Goal: Transaction & Acquisition: Obtain resource

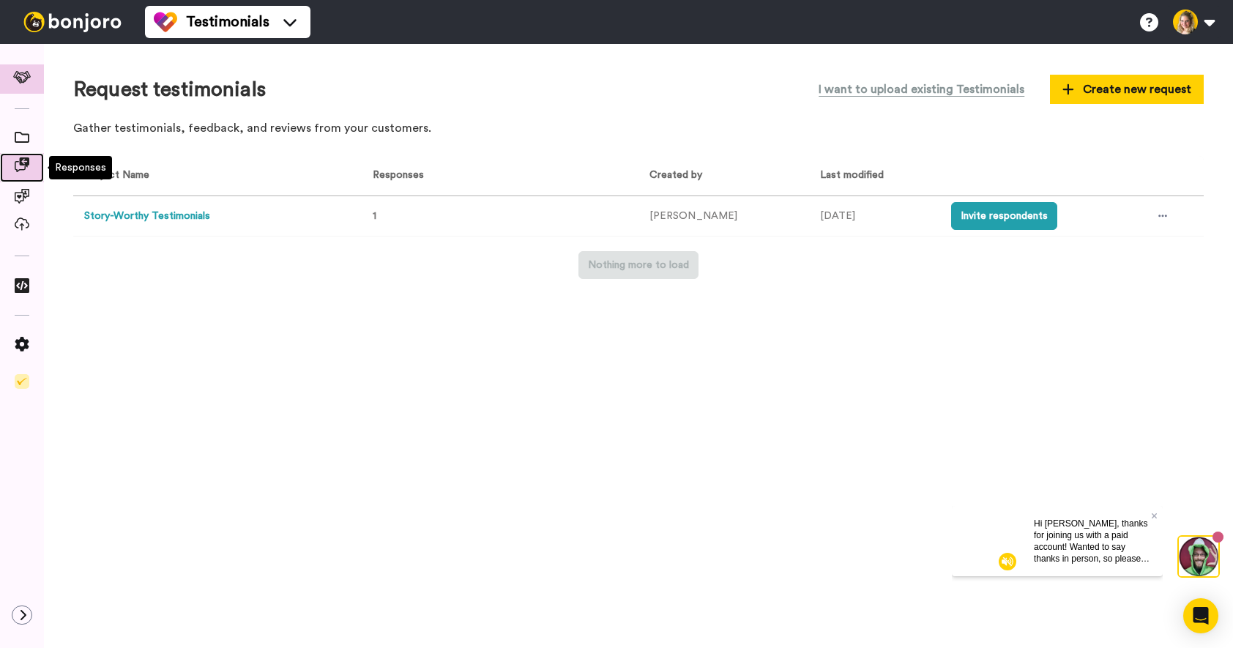
click at [24, 170] on icon at bounding box center [22, 164] width 15 height 15
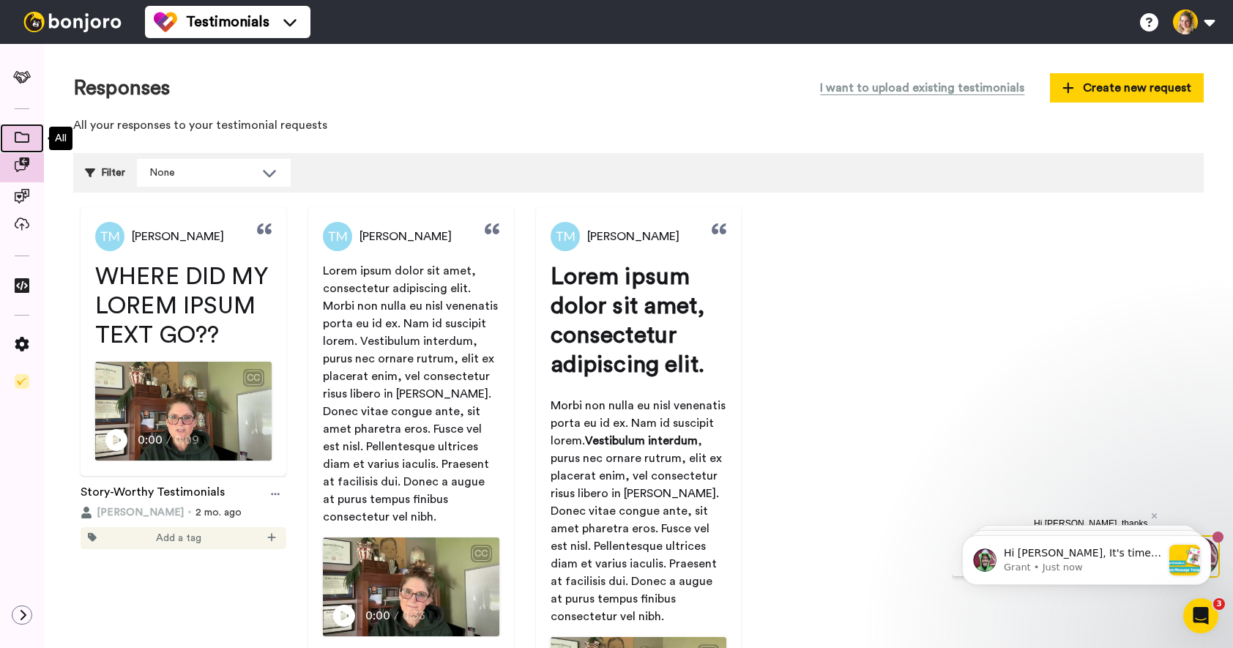
click at [25, 143] on icon at bounding box center [22, 137] width 15 height 11
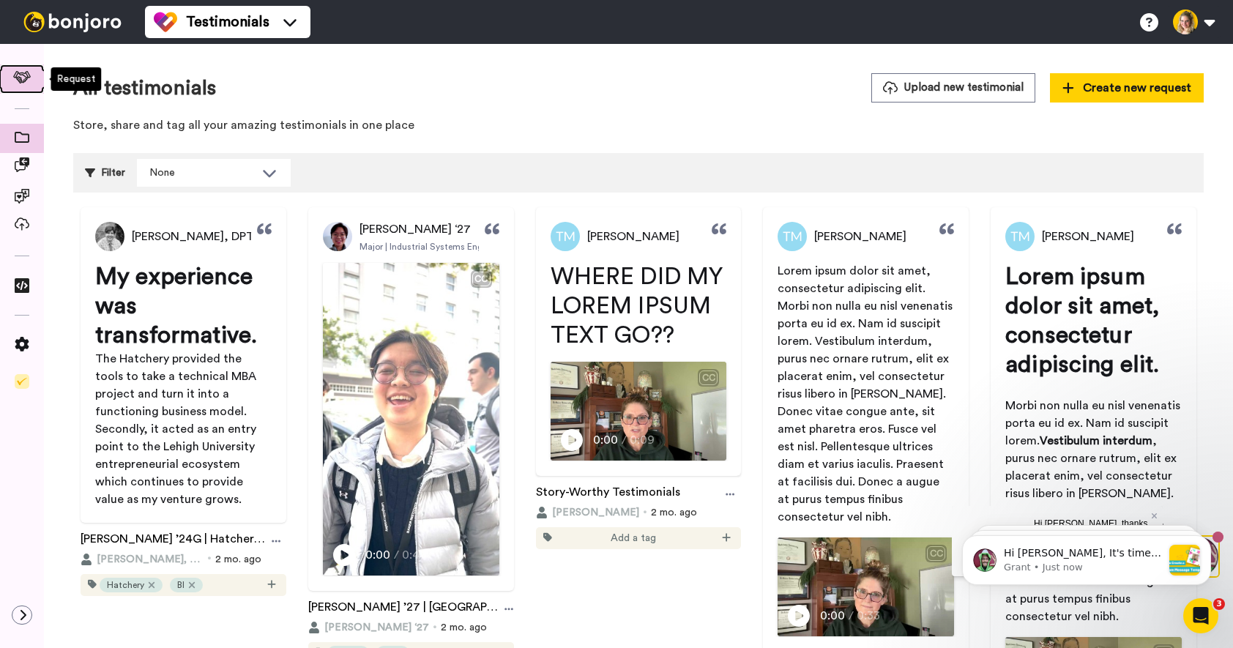
click at [24, 72] on icon at bounding box center [22, 77] width 18 height 12
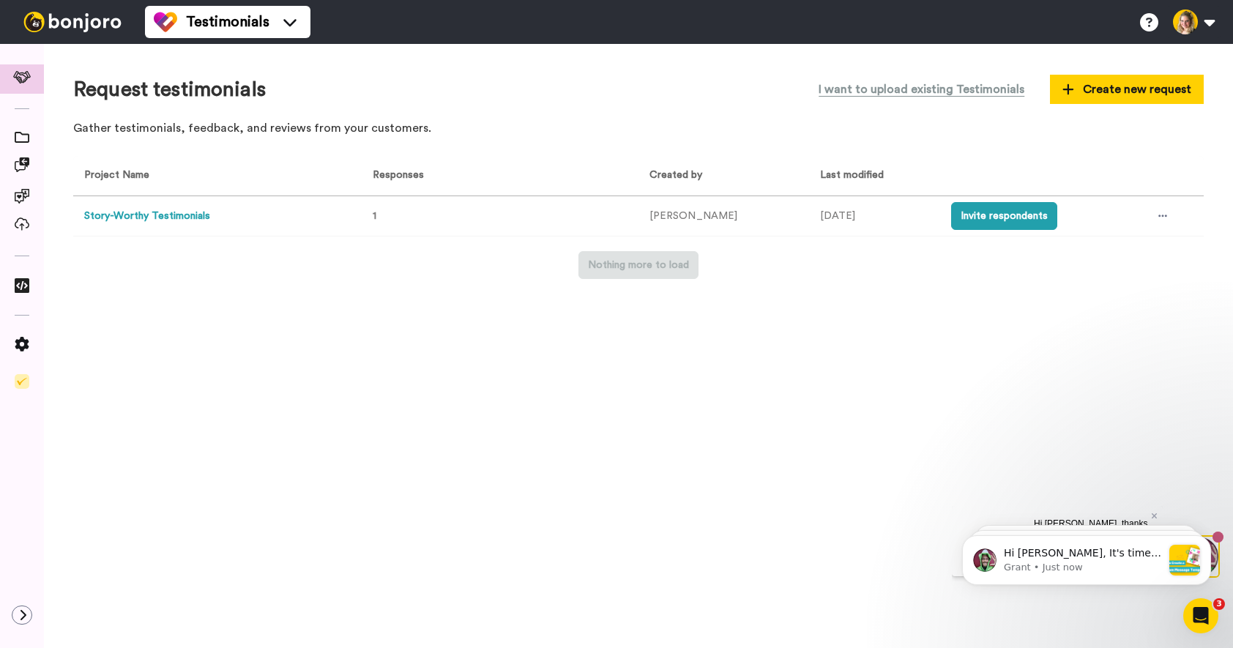
click at [156, 214] on button "Story-Worthy Testimonials" at bounding box center [147, 216] width 126 height 15
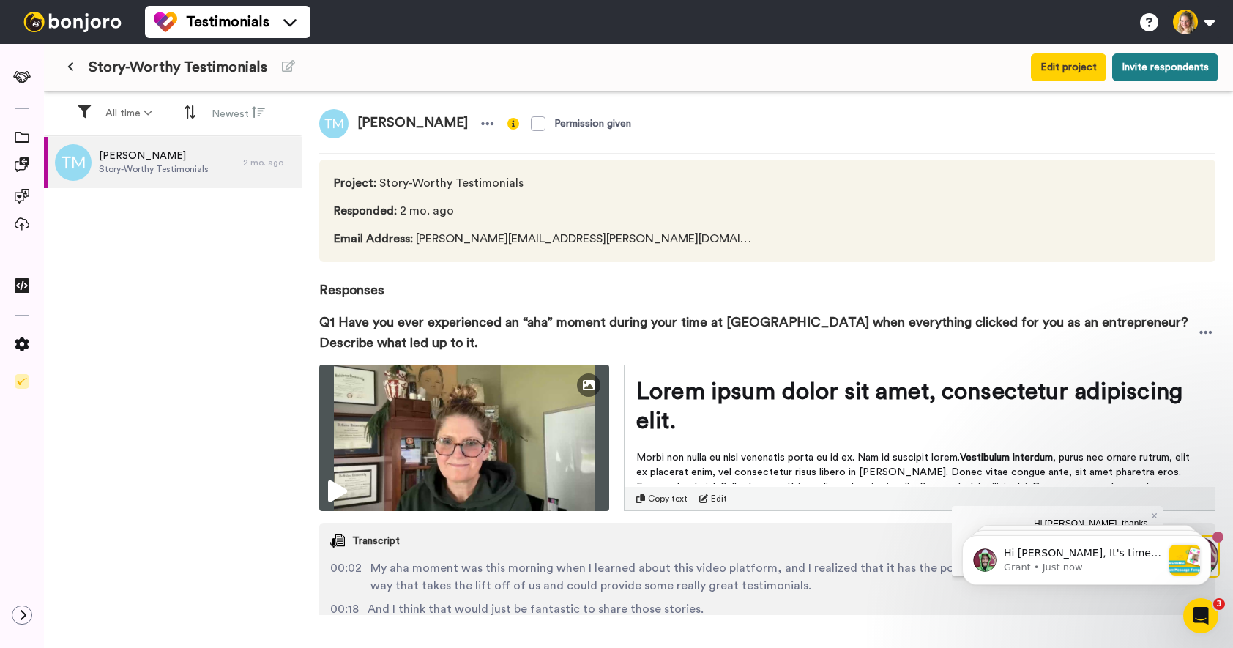
click at [1133, 73] on button "Invite respondents" at bounding box center [1165, 67] width 106 height 28
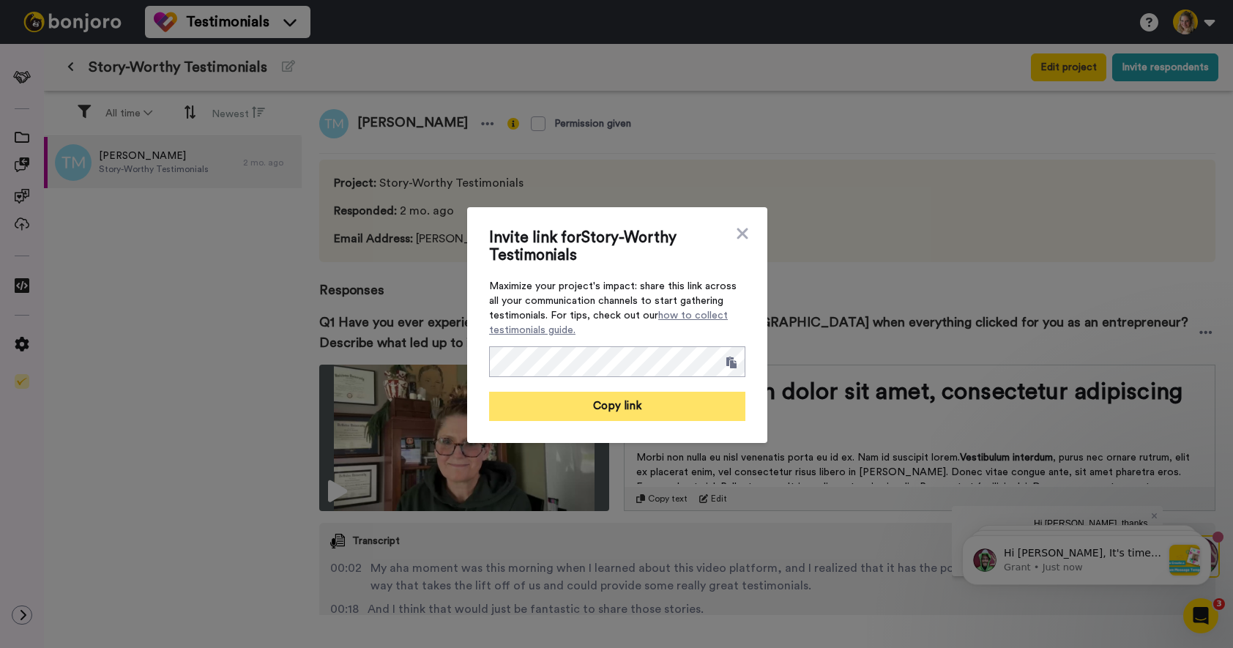
drag, startPoint x: 578, startPoint y: 400, endPoint x: 560, endPoint y: 391, distance: 20.3
click at [578, 400] on button "Copy link" at bounding box center [617, 406] width 256 height 29
click at [737, 230] on icon at bounding box center [742, 233] width 11 height 11
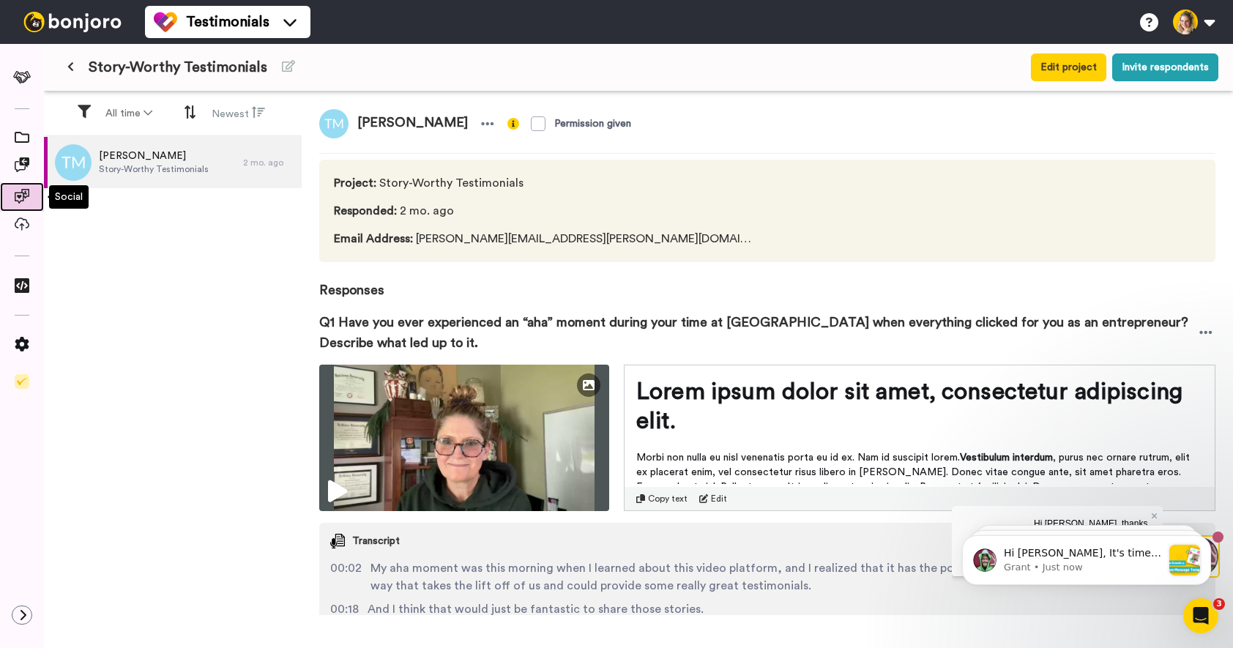
click at [19, 201] on icon at bounding box center [22, 196] width 15 height 15
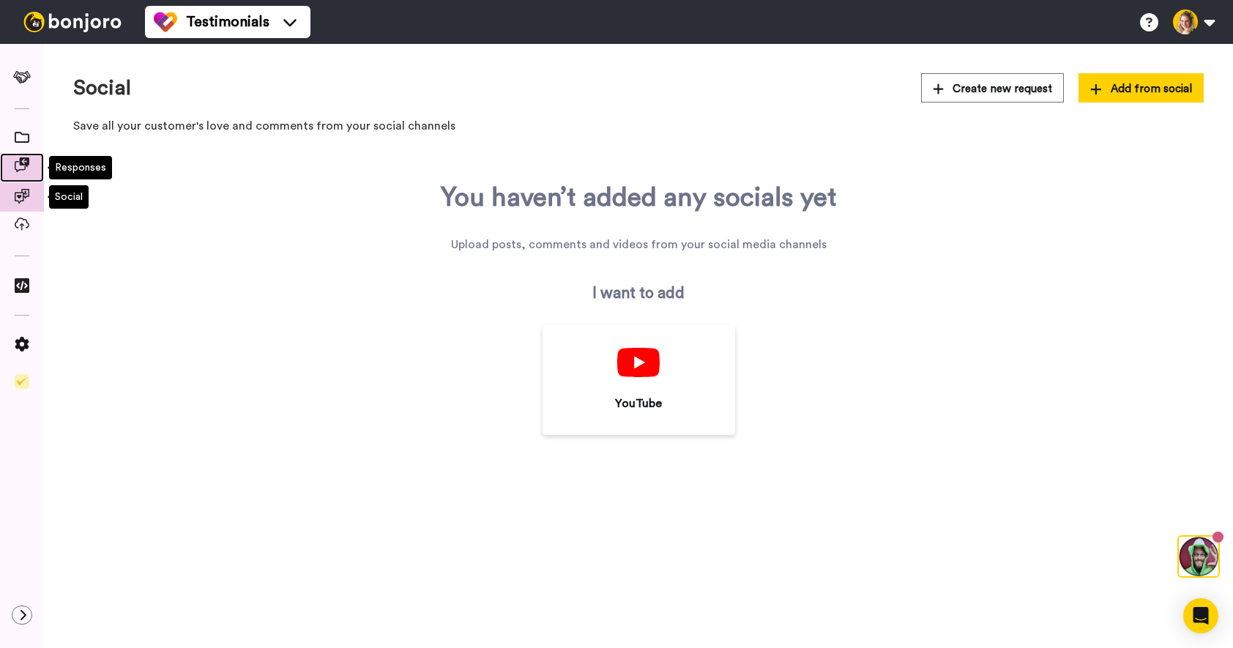
click at [26, 167] on icon at bounding box center [22, 164] width 15 height 15
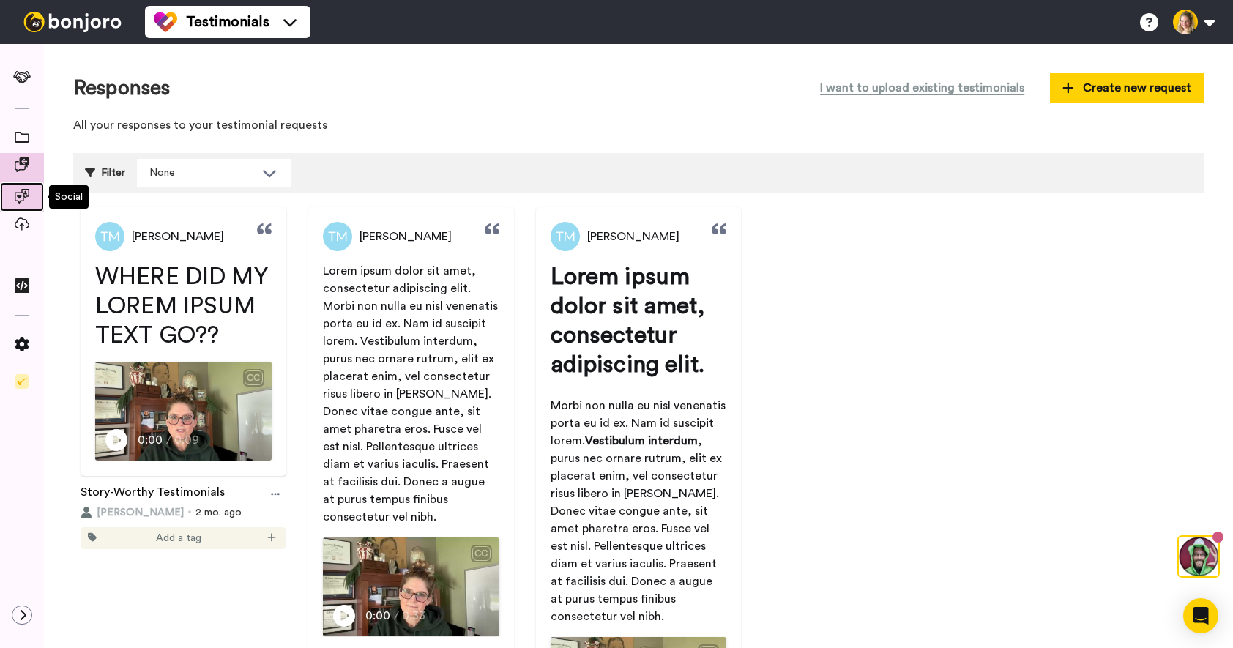
click at [24, 194] on icon at bounding box center [22, 196] width 15 height 15
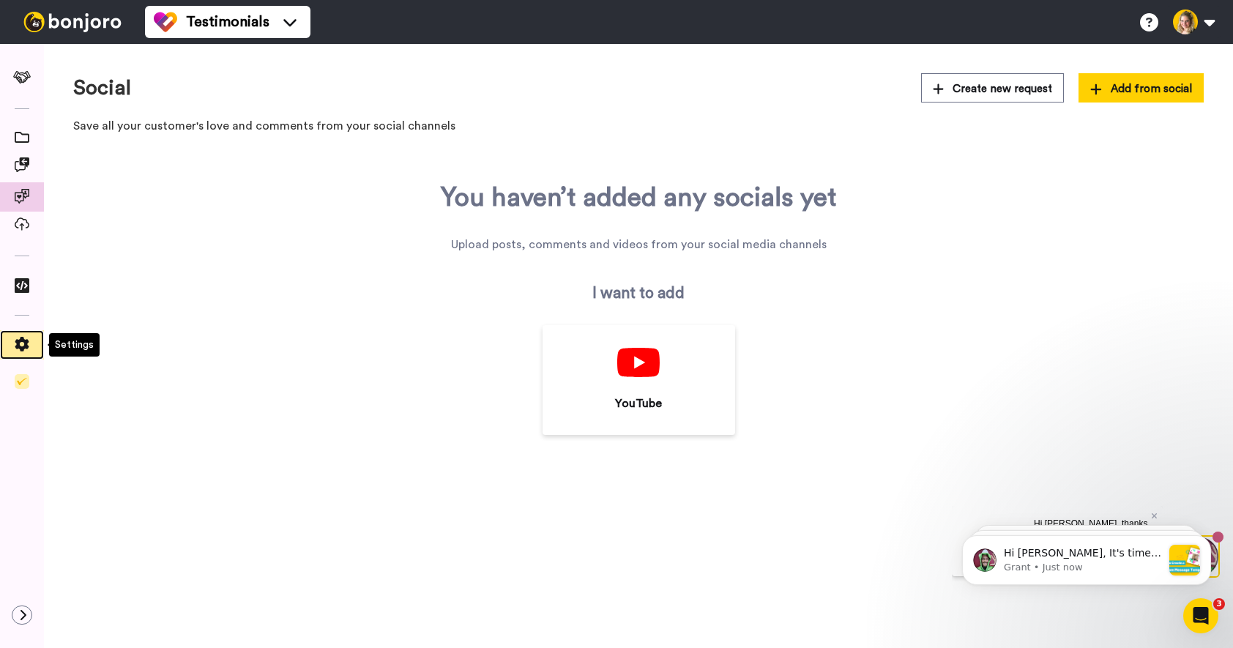
click at [26, 349] on icon at bounding box center [22, 344] width 15 height 15
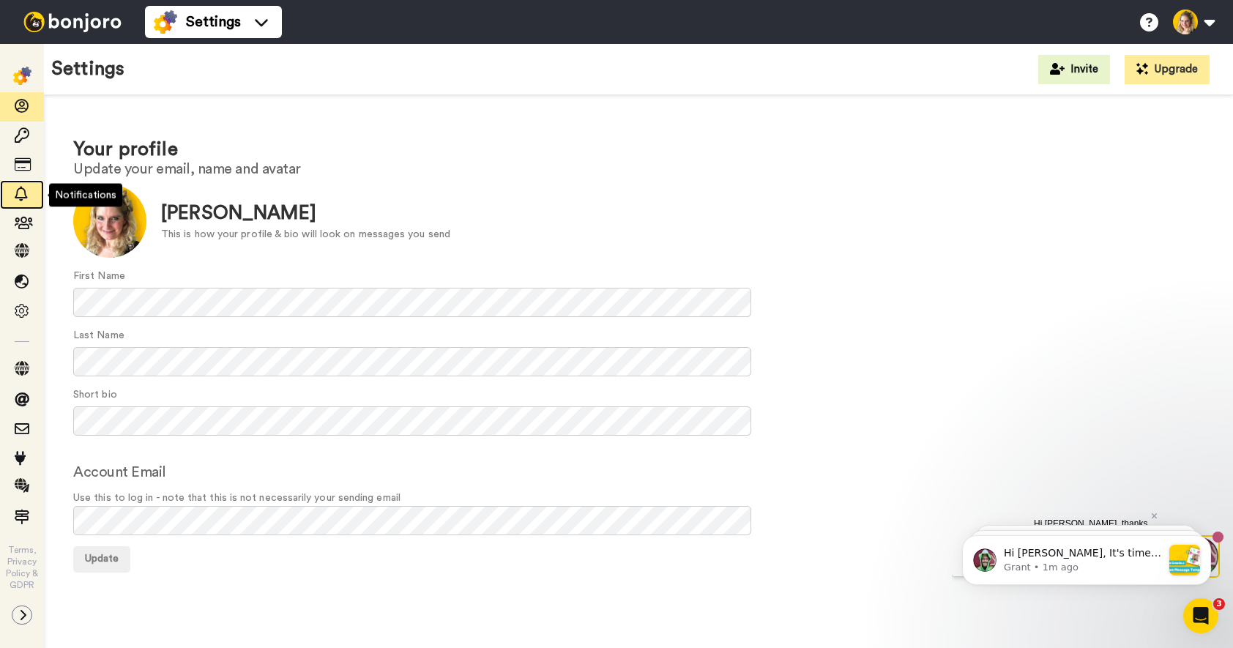
click at [23, 192] on icon at bounding box center [22, 194] width 15 height 15
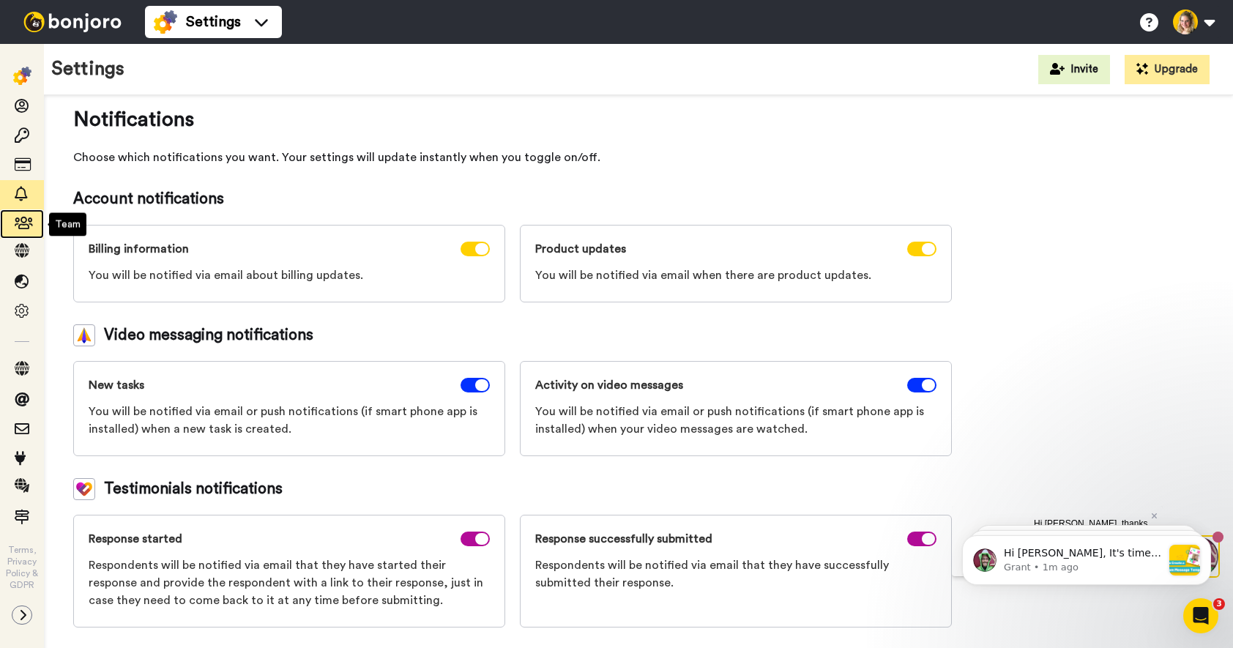
click at [17, 226] on icon at bounding box center [22, 223] width 15 height 15
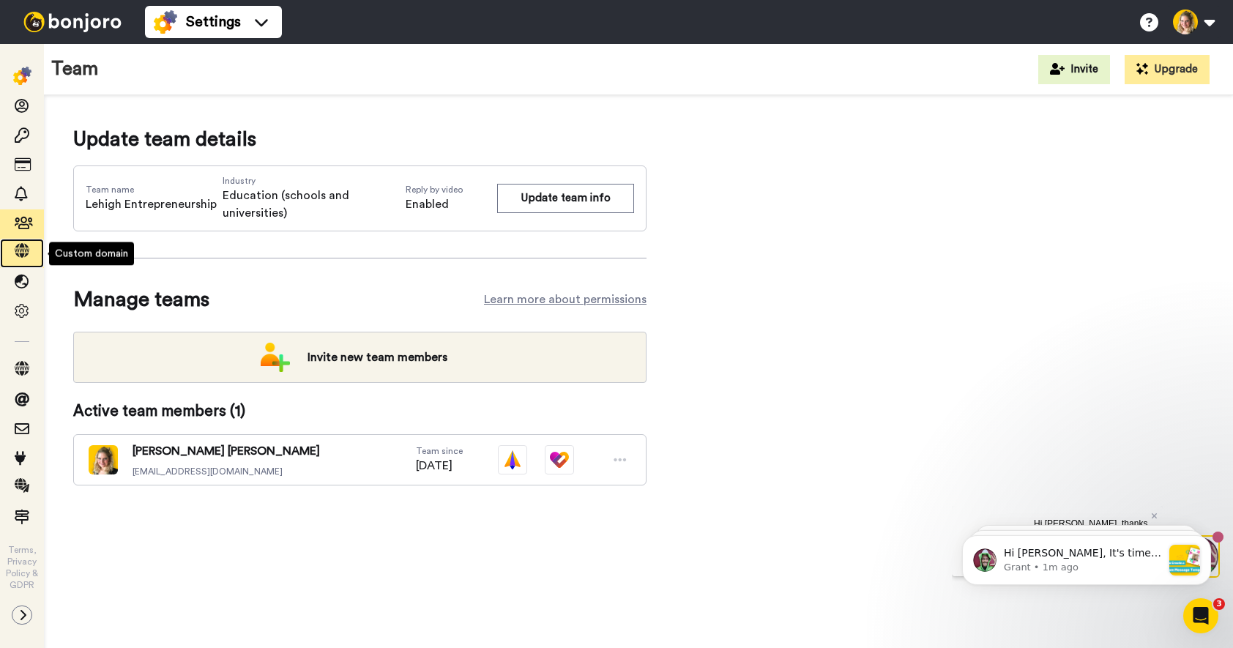
click at [21, 256] on icon at bounding box center [22, 250] width 15 height 15
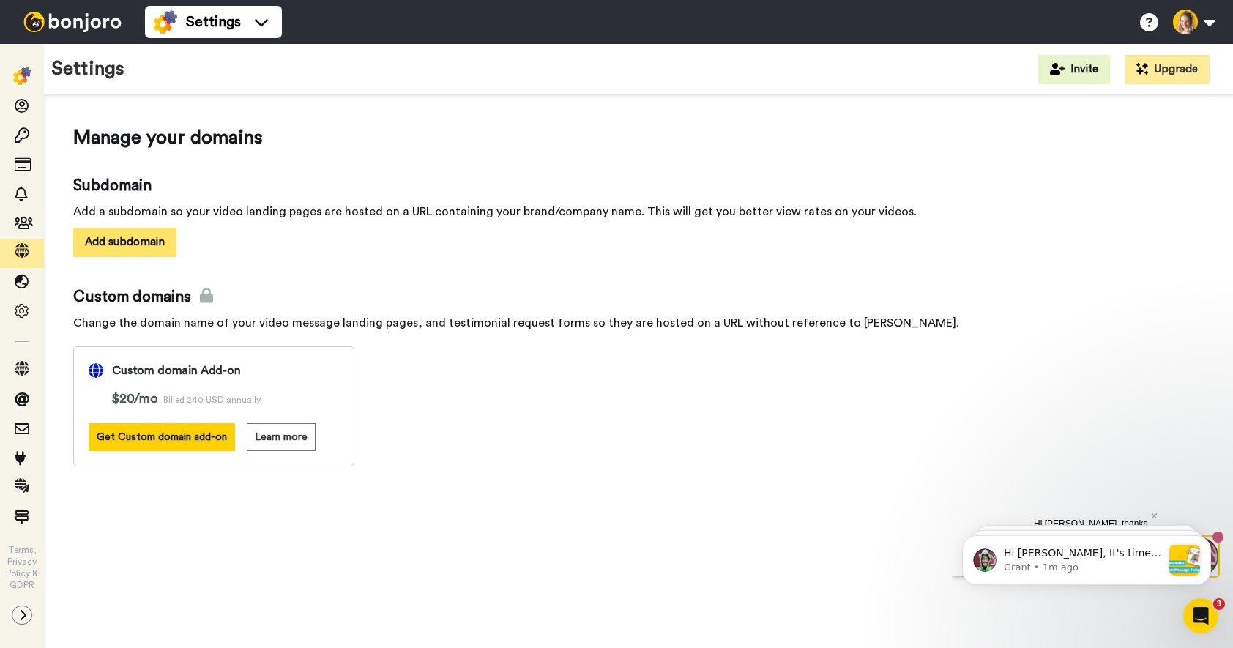
click at [147, 247] on button "Add subdomain" at bounding box center [124, 242] width 103 height 29
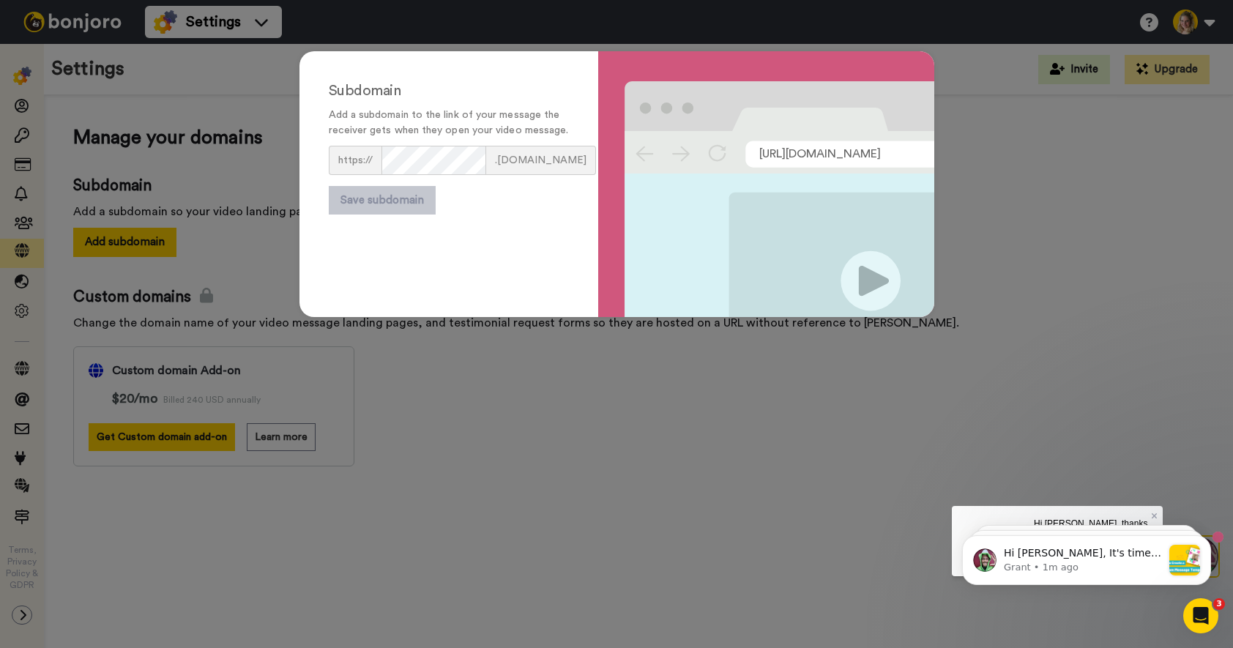
click at [424, 425] on div "Subdomain Add a subdomain to the link of your message the receiver gets when th…" at bounding box center [616, 324] width 1233 height 648
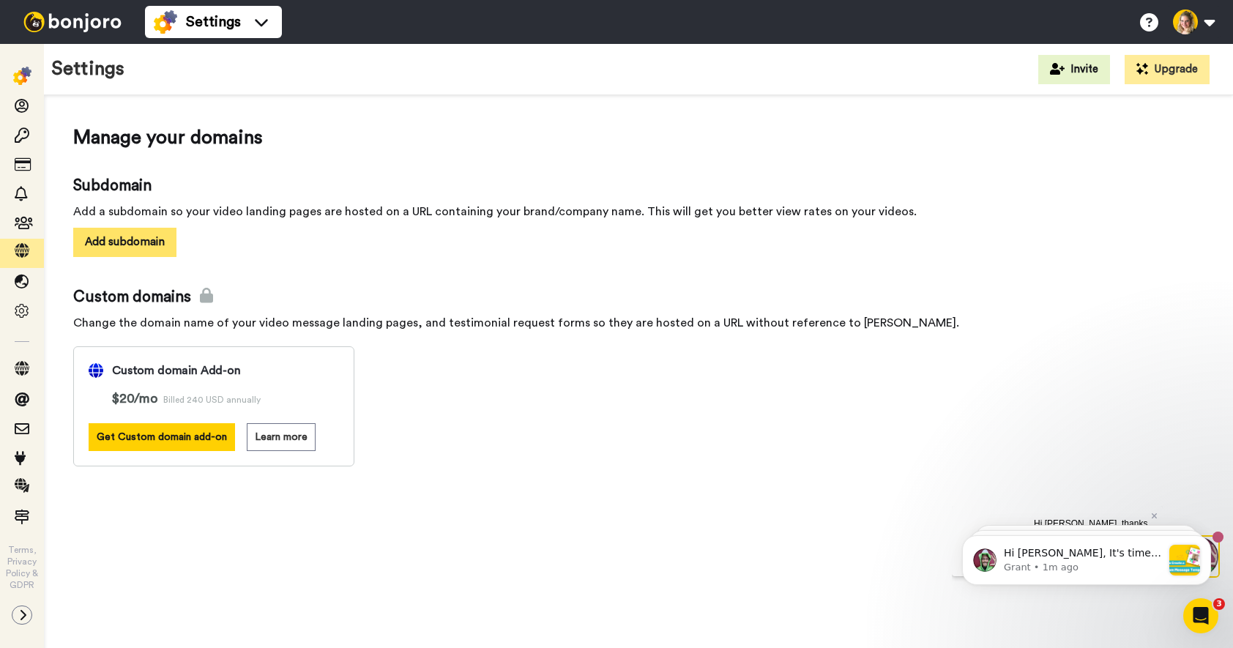
click at [161, 237] on button "Add subdomain" at bounding box center [124, 242] width 103 height 29
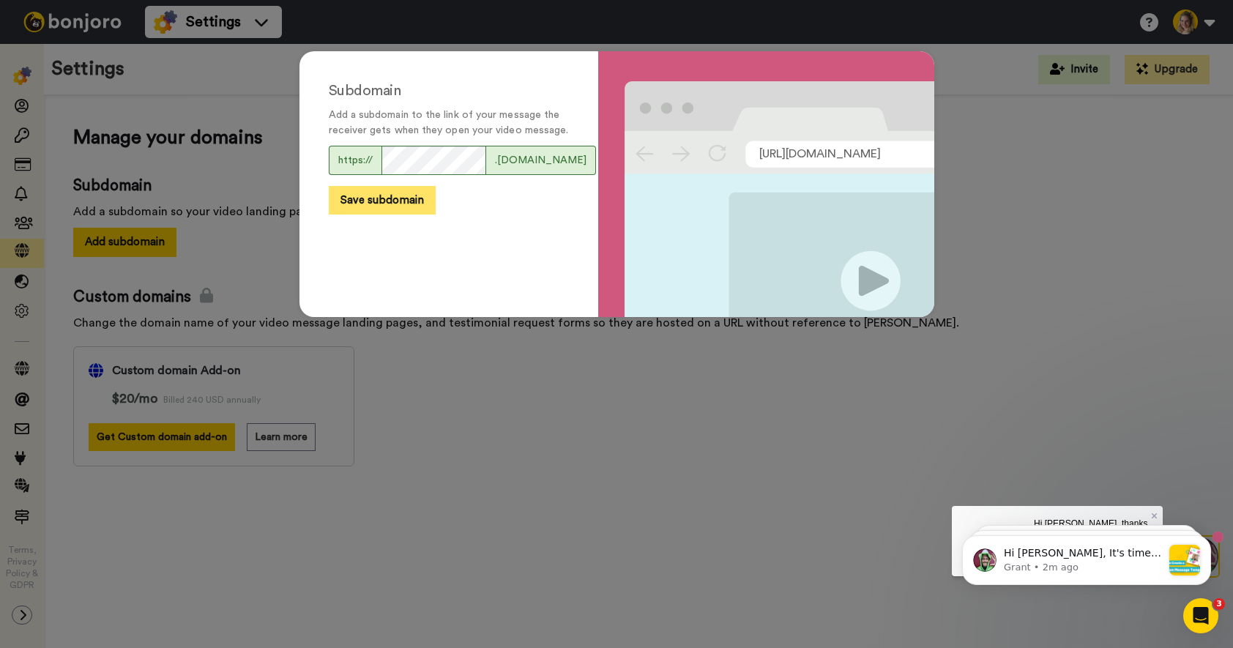
click at [375, 214] on button "Save subdomain" at bounding box center [382, 200] width 107 height 29
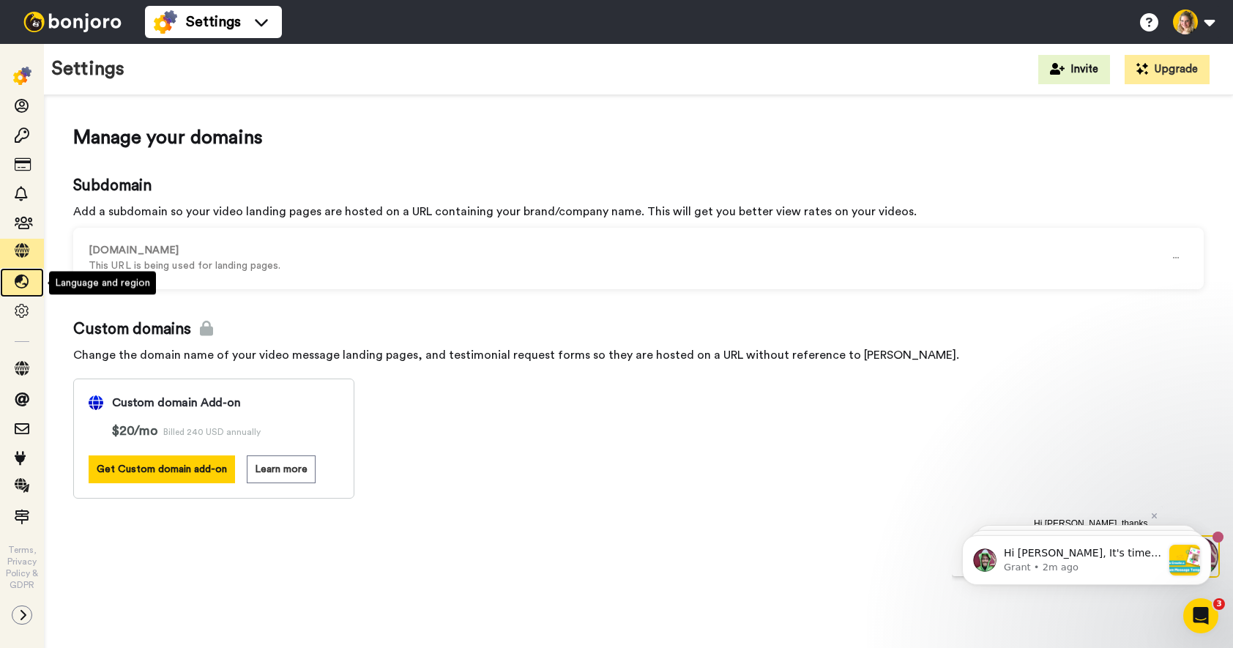
click at [19, 290] on span at bounding box center [22, 282] width 44 height 15
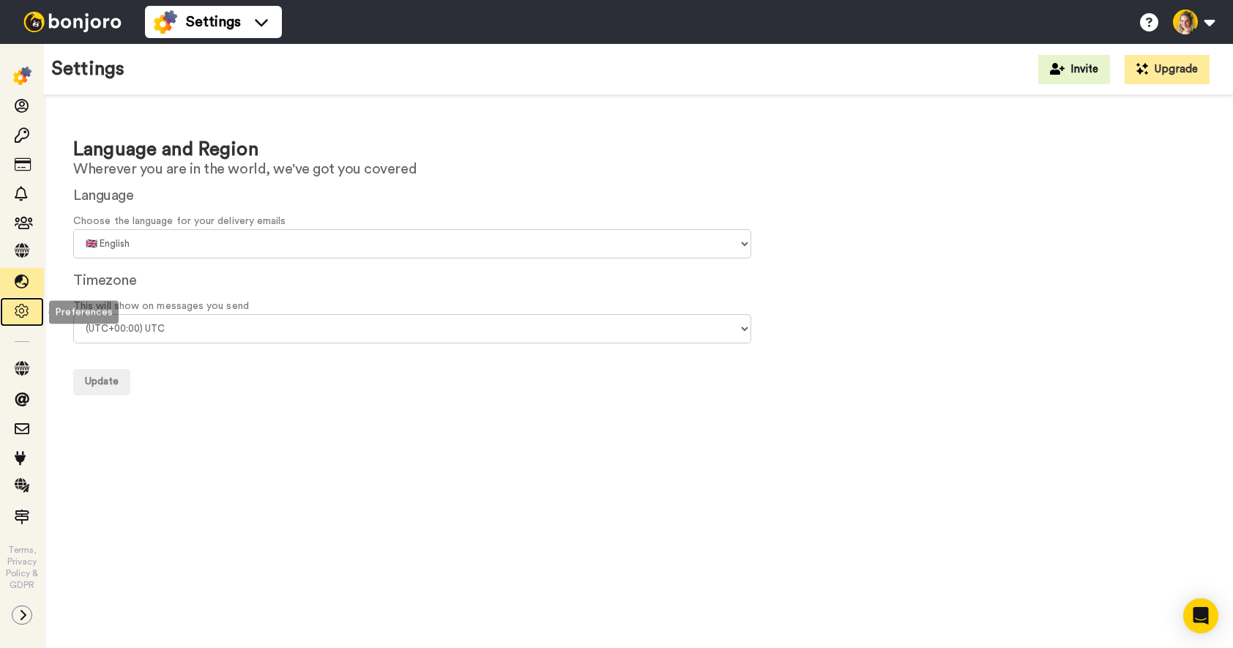
click at [25, 310] on icon at bounding box center [22, 311] width 15 height 15
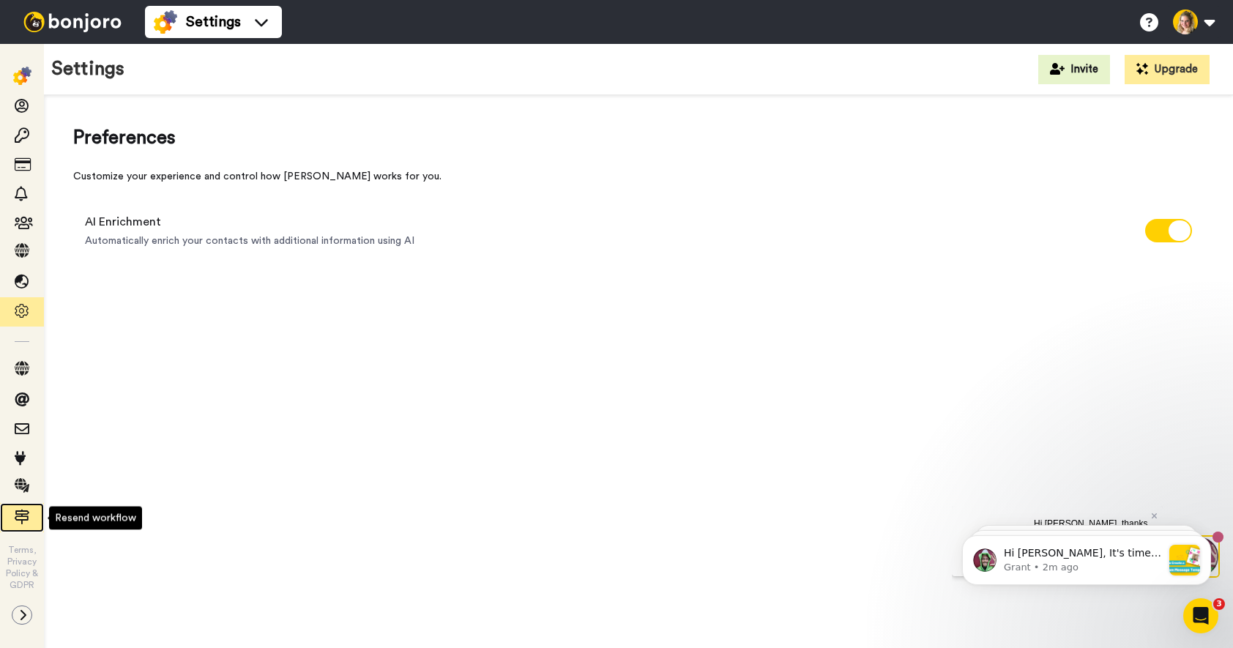
click at [23, 517] on icon at bounding box center [22, 517] width 15 height 15
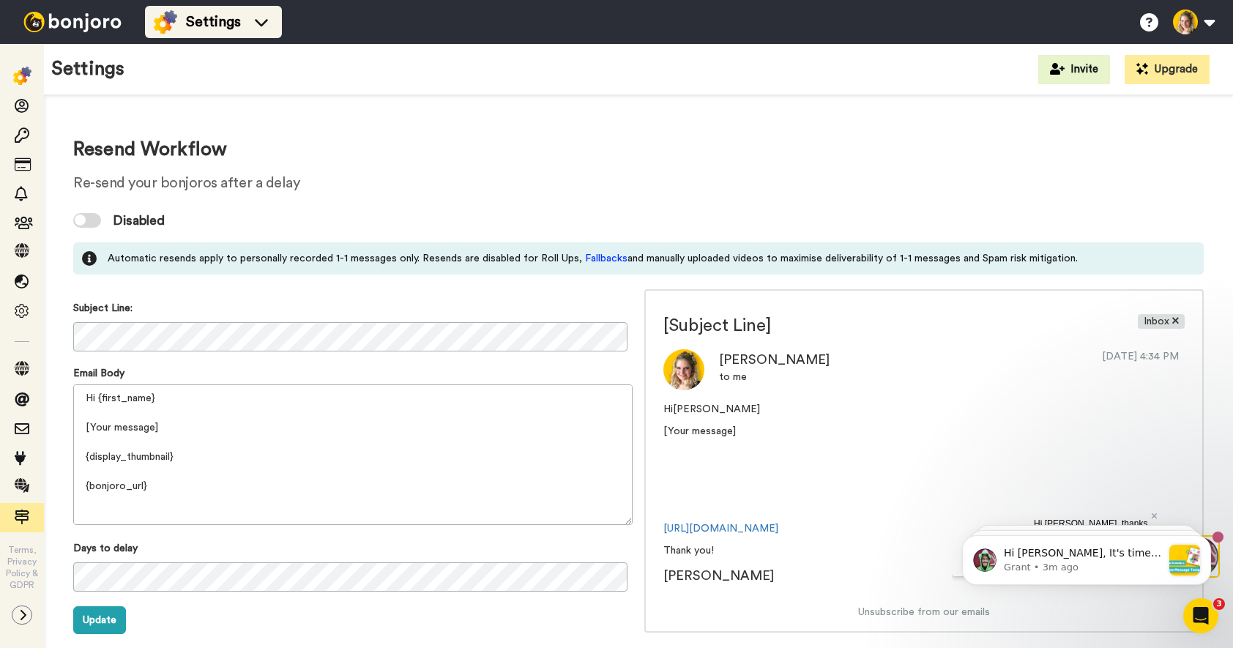
click at [204, 21] on span "Settings" at bounding box center [213, 22] width 55 height 21
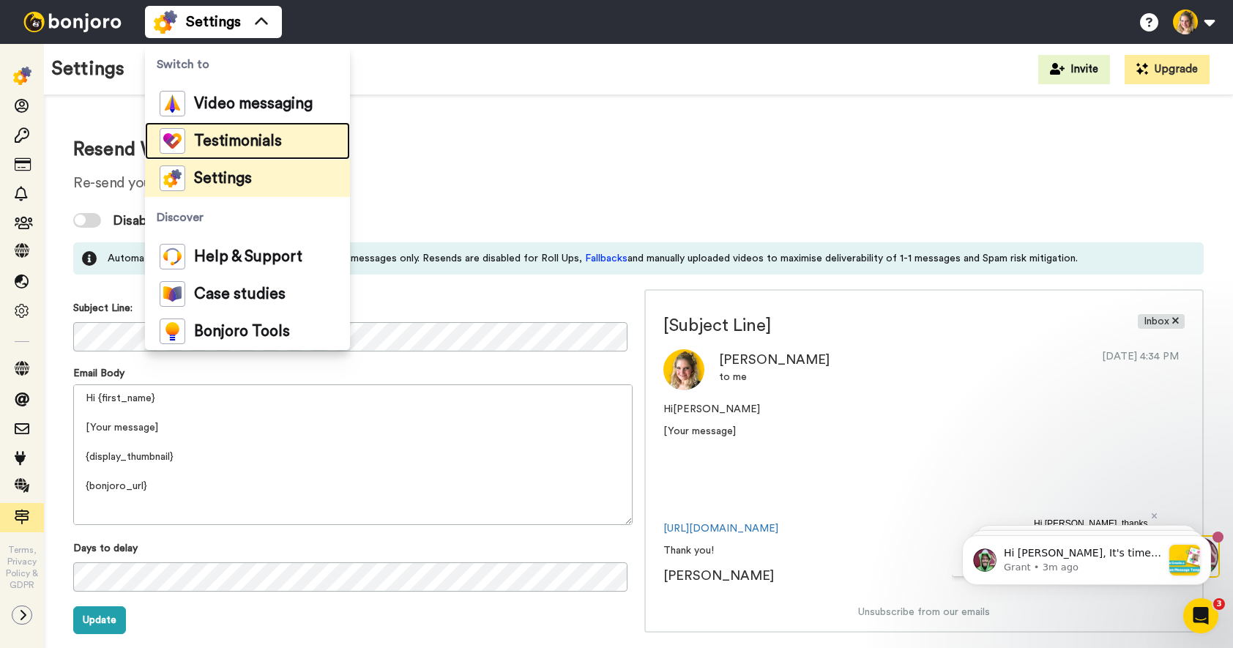
click at [209, 138] on span "Testimonials" at bounding box center [238, 141] width 88 height 15
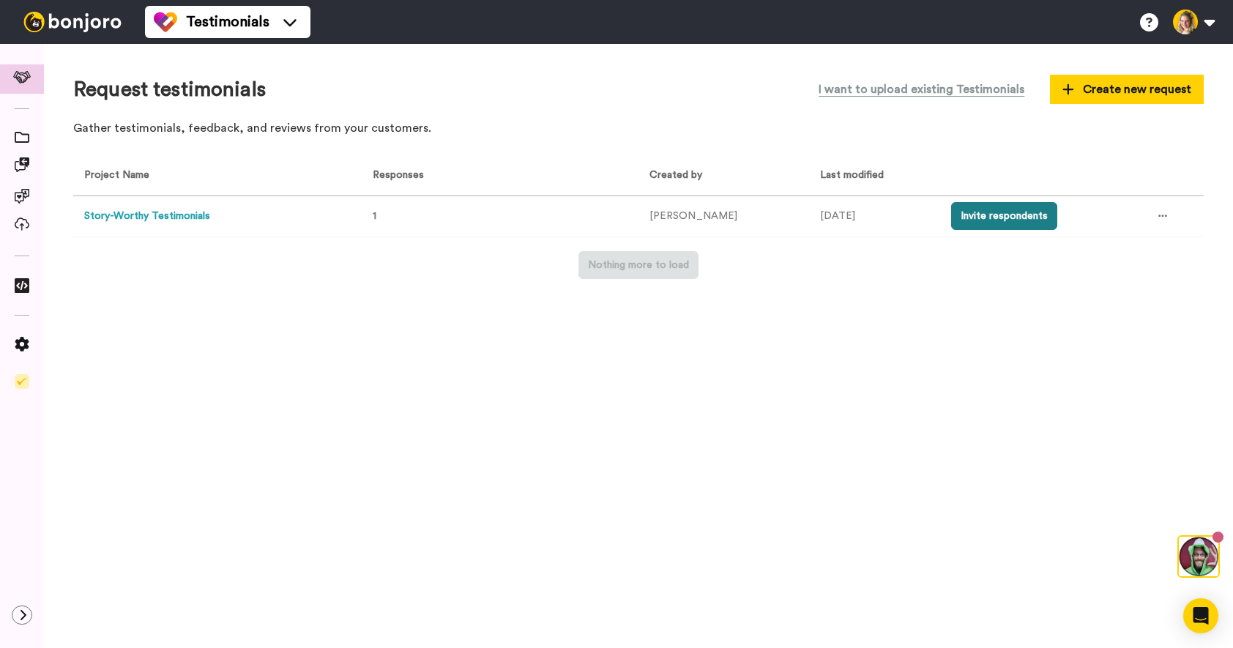
click at [1028, 217] on button "Invite respondents" at bounding box center [1004, 216] width 106 height 28
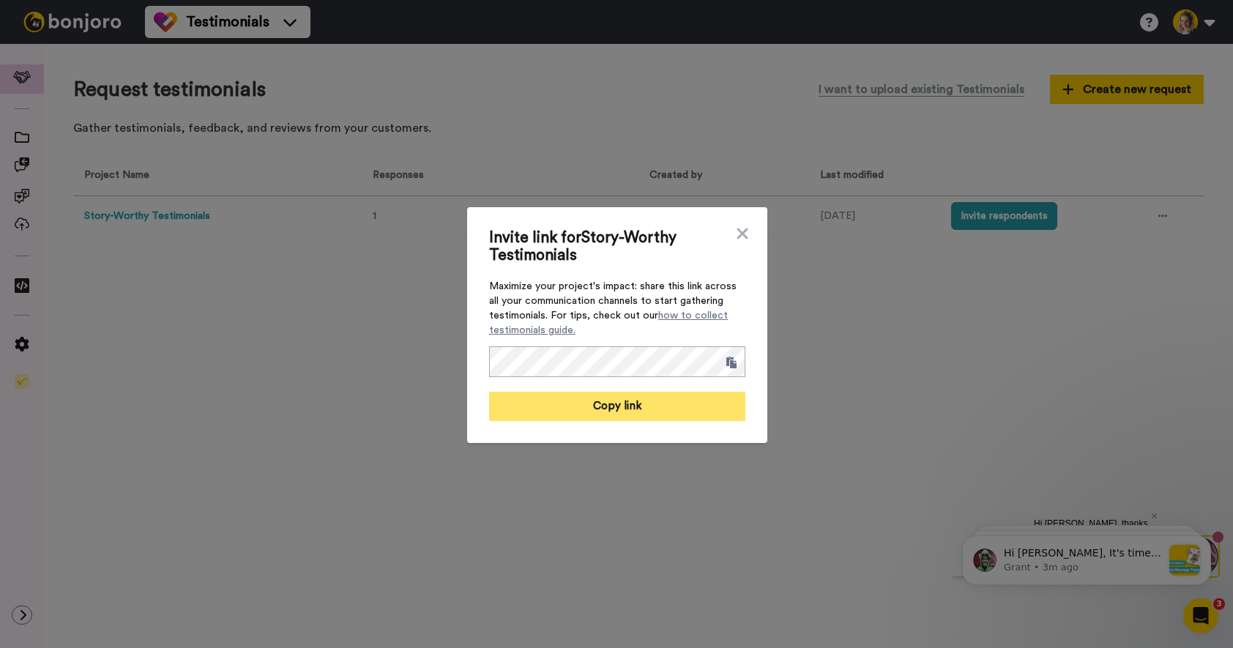
click at [610, 406] on button "Copy link" at bounding box center [617, 406] width 256 height 29
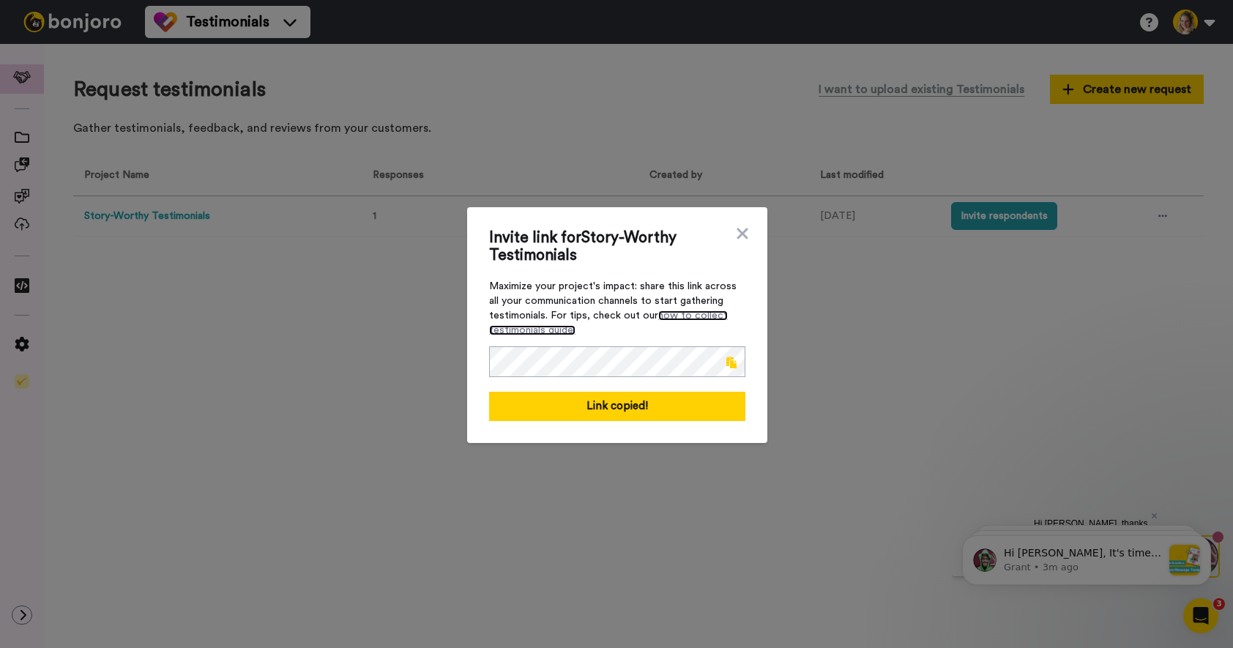
click at [688, 314] on link "how to collect testimonials guide." at bounding box center [608, 322] width 239 height 25
